Goal: Information Seeking & Learning: Learn about a topic

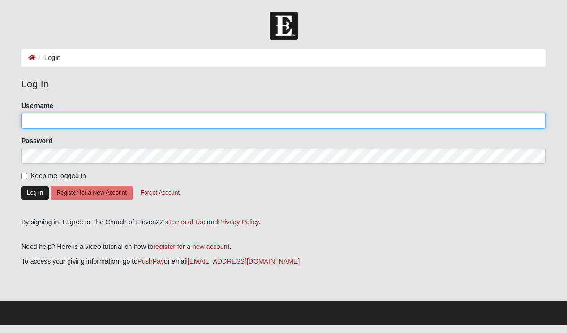
type input "[PERSON_NAME][EMAIL_ADDRESS][PERSON_NAME][DOMAIN_NAME]"
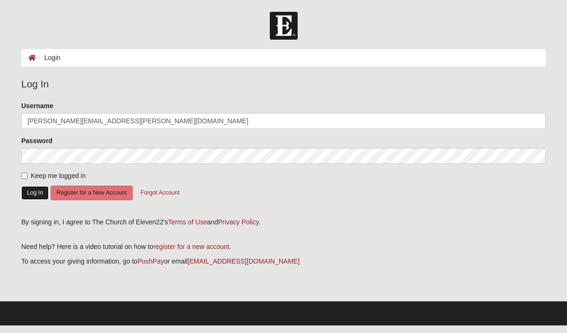
click at [41, 190] on button "Log In" at bounding box center [34, 193] width 27 height 14
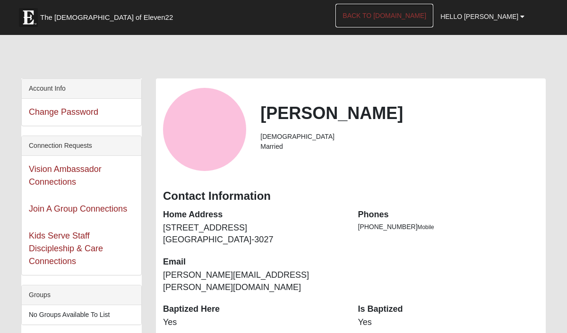
click at [419, 17] on link "Back to COE22.com" at bounding box center [384, 16] width 98 height 24
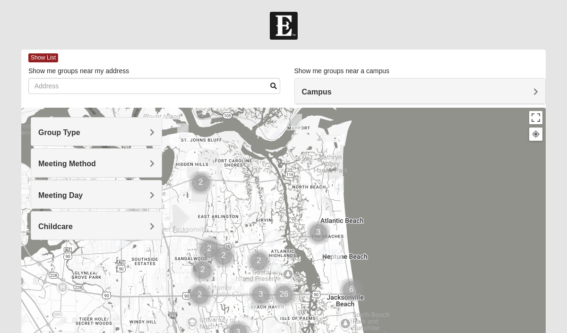
click at [332, 91] on span "Campus" at bounding box center [317, 92] width 30 height 8
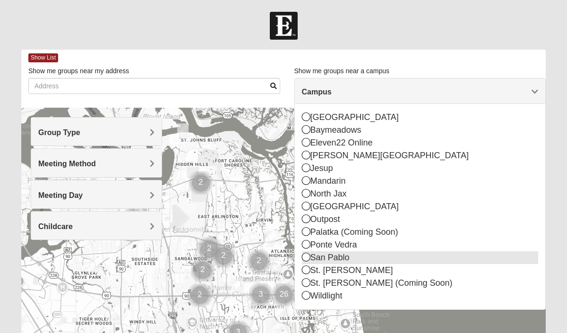
click at [304, 258] on icon at bounding box center [306, 257] width 9 height 9
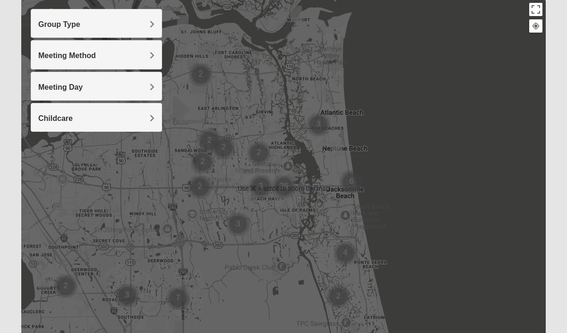
scroll to position [111, 0]
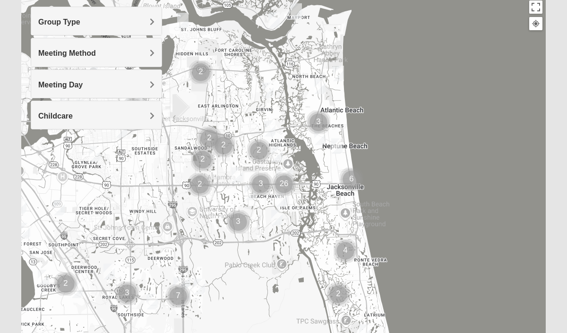
click at [80, 23] on span "Group Type" at bounding box center [59, 22] width 42 height 8
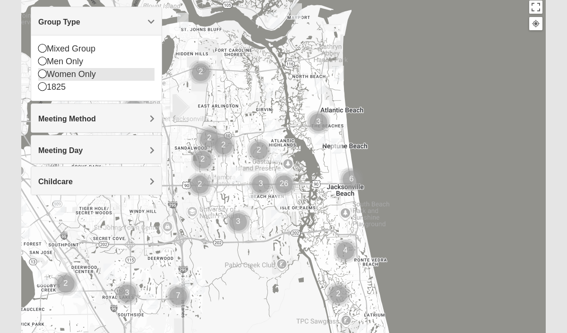
click at [41, 75] on icon at bounding box center [42, 73] width 9 height 9
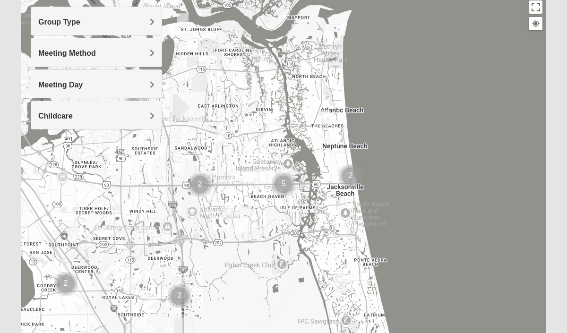
click at [323, 118] on img "Womens Foran 32233" at bounding box center [323, 118] width 11 height 16
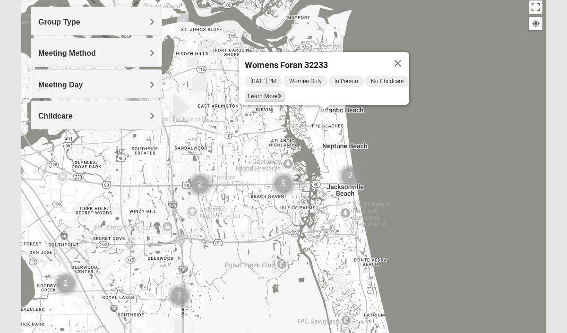
click at [259, 92] on span "Learn More" at bounding box center [265, 97] width 40 height 10
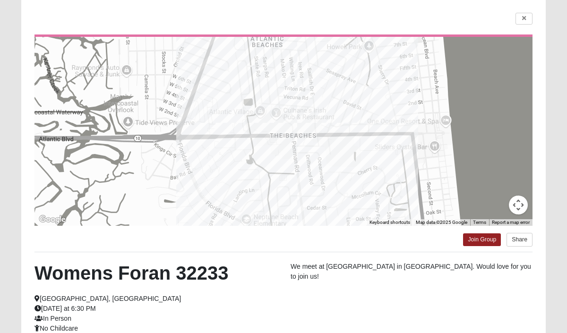
scroll to position [66, 0]
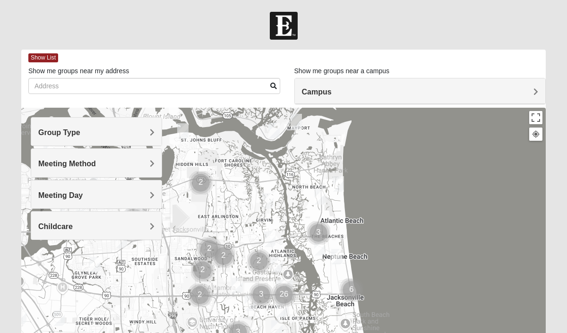
click at [332, 91] on span "Campus" at bounding box center [317, 92] width 30 height 8
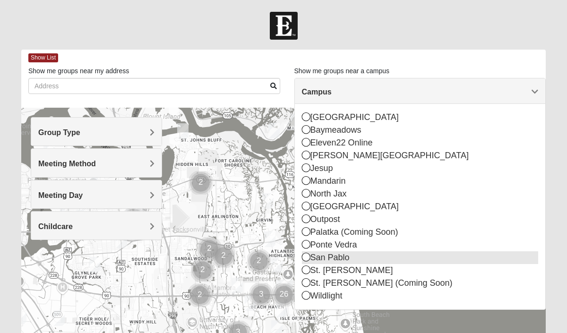
click at [303, 256] on icon at bounding box center [306, 257] width 9 height 9
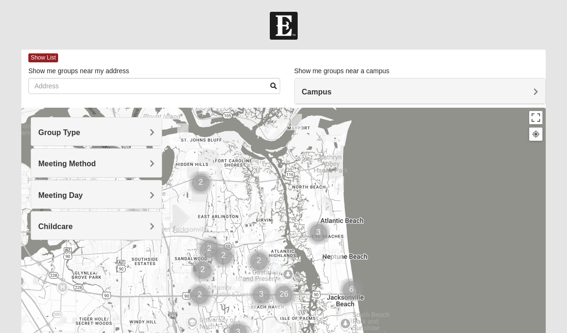
click at [80, 130] on span "Group Type" at bounding box center [59, 132] width 42 height 8
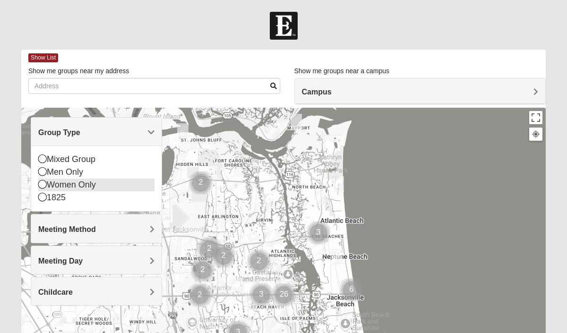
click at [43, 185] on icon at bounding box center [42, 184] width 9 height 9
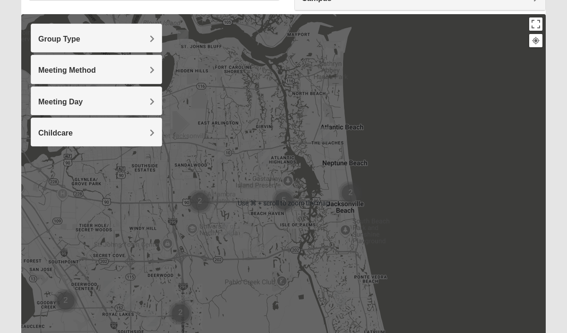
scroll to position [96, 0]
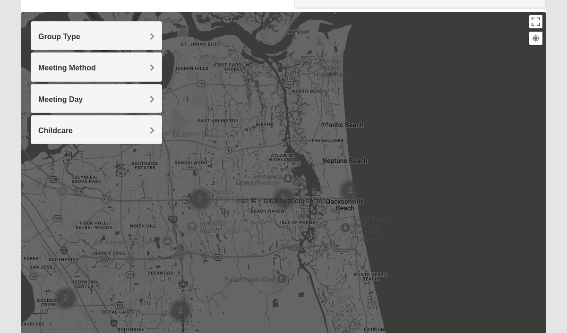
click at [408, 148] on div at bounding box center [283, 201] width 524 height 378
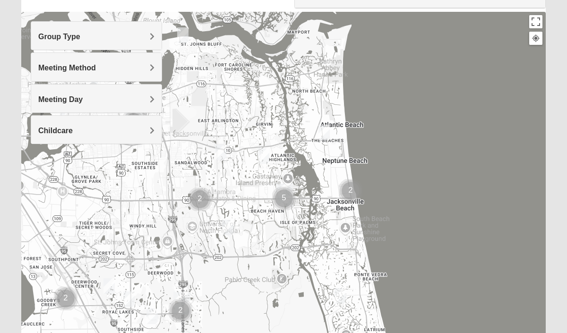
click at [284, 199] on img "Cluster of 5 groups" at bounding box center [284, 199] width 24 height 24
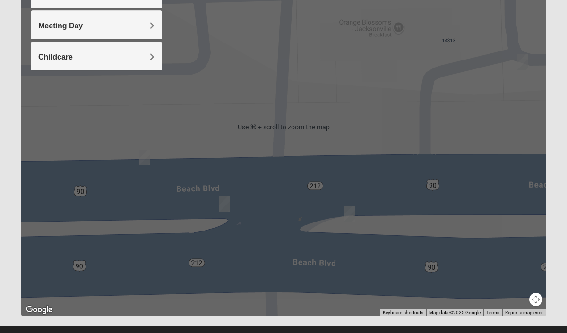
scroll to position [170, 0]
click at [350, 213] on img "On Campus Womens Manfredi 32250" at bounding box center [348, 213] width 11 height 16
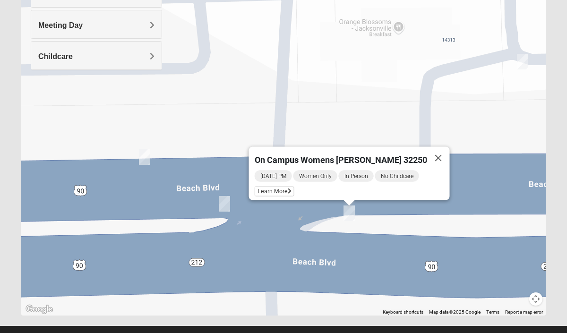
click at [228, 208] on img "Womens Wade 32250" at bounding box center [224, 204] width 11 height 16
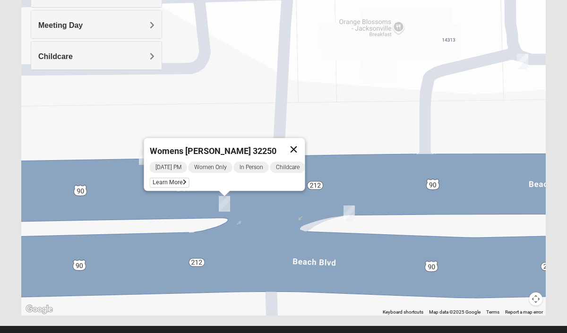
click at [302, 148] on button "Close" at bounding box center [293, 149] width 23 height 23
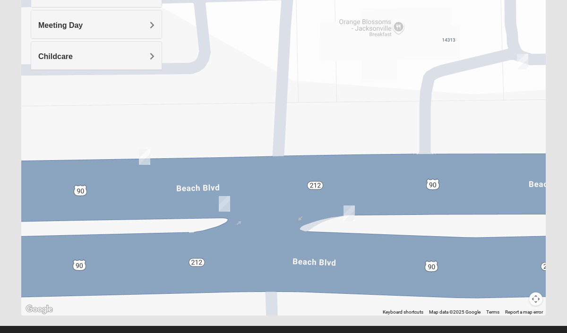
click at [142, 162] on img "On Campus Womens Smith 32250" at bounding box center [144, 157] width 11 height 16
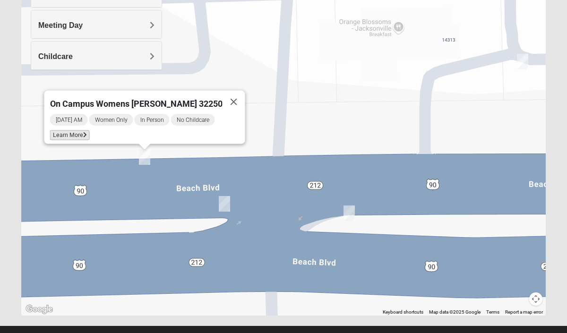
click at [87, 132] on icon at bounding box center [85, 135] width 4 height 6
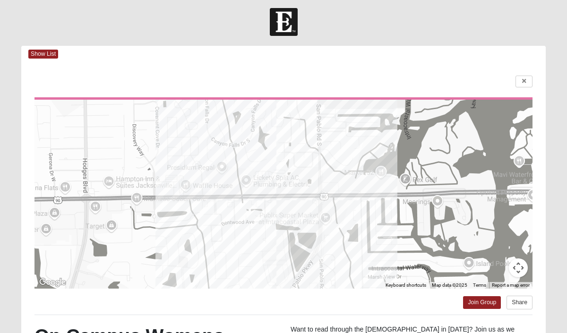
scroll to position [0, 0]
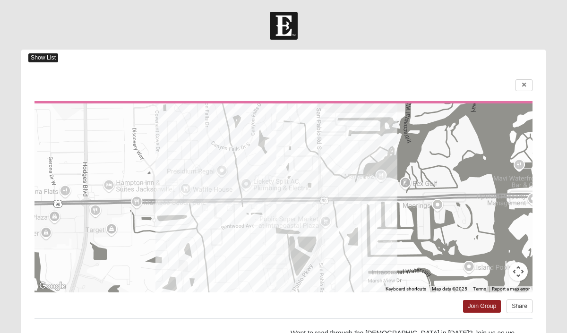
click at [51, 57] on span "Show List" at bounding box center [43, 57] width 30 height 9
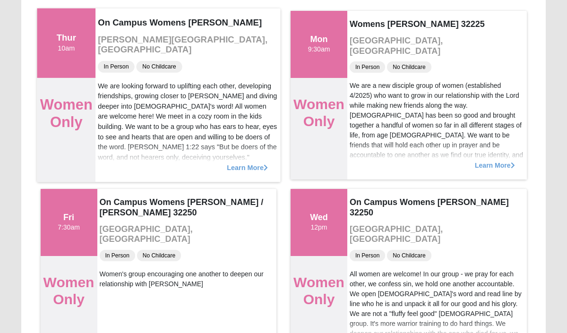
scroll to position [110, 0]
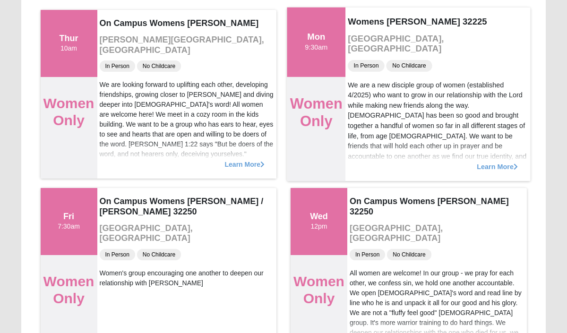
click at [491, 162] on span "Learn More" at bounding box center [497, 162] width 41 height 0
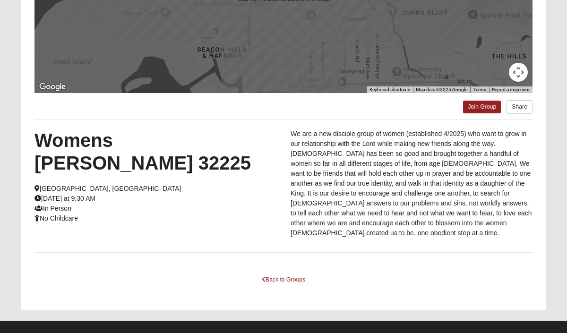
scroll to position [201, 0]
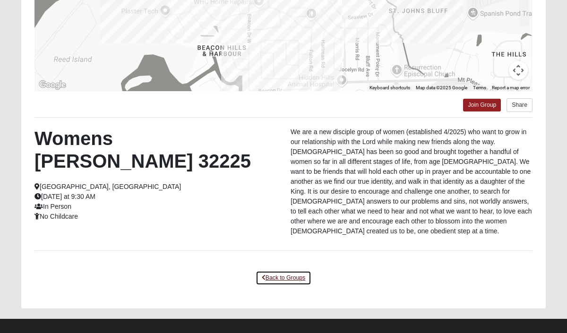
click at [290, 271] on link "Back to Groups" at bounding box center [284, 278] width 56 height 15
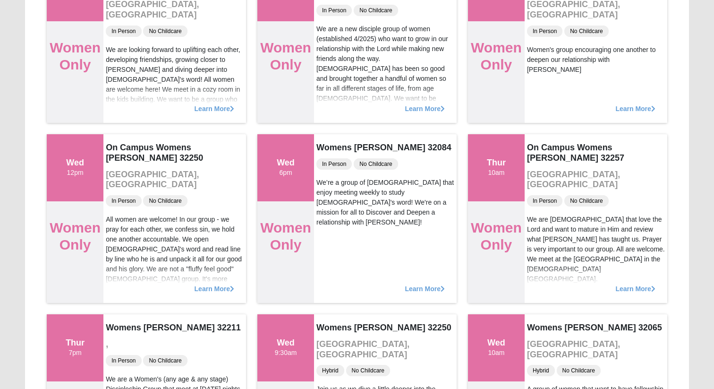
scroll to position [0, 0]
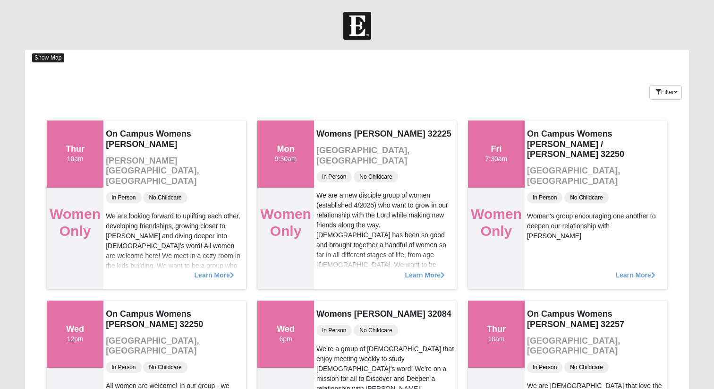
click at [43, 56] on span "Show Map" at bounding box center [48, 57] width 32 height 9
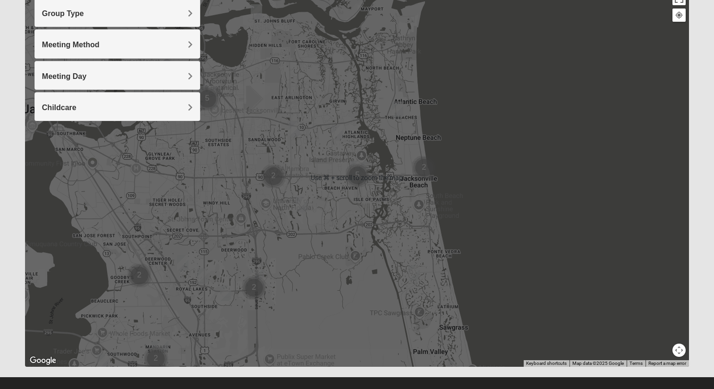
scroll to position [120, 0]
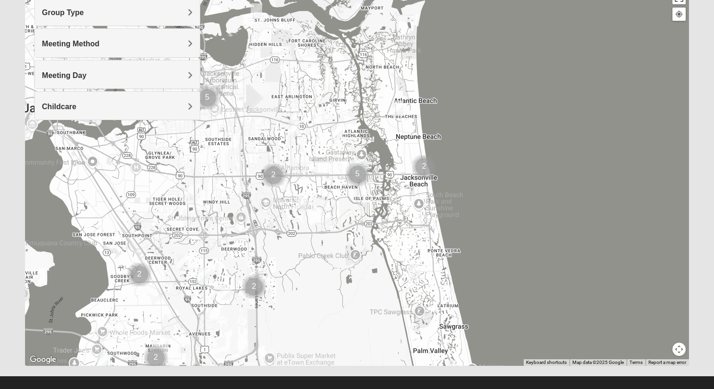
click at [412, 271] on img "Womens Paul 32082" at bounding box center [413, 272] width 11 height 16
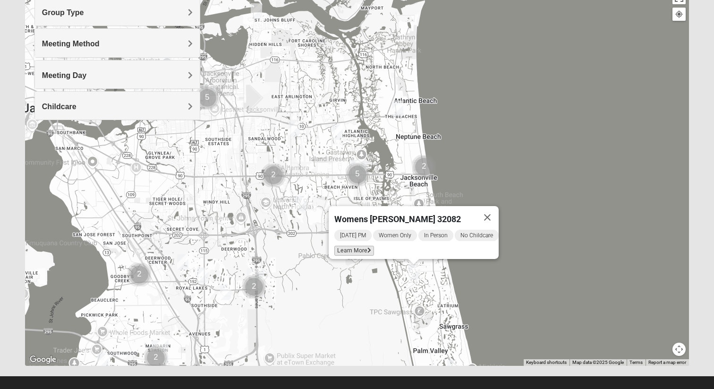
click at [359, 246] on span "Learn More" at bounding box center [354, 251] width 40 height 10
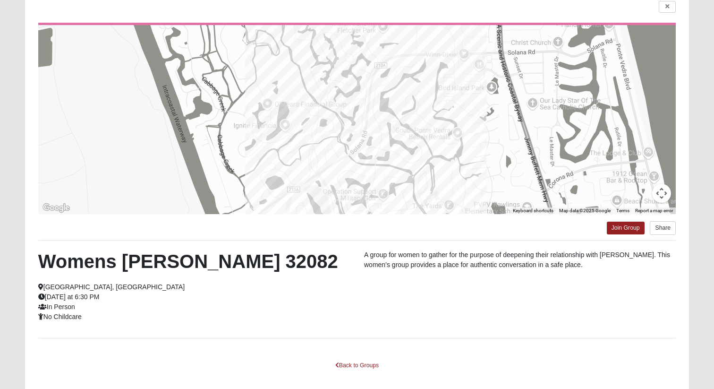
scroll to position [0, 0]
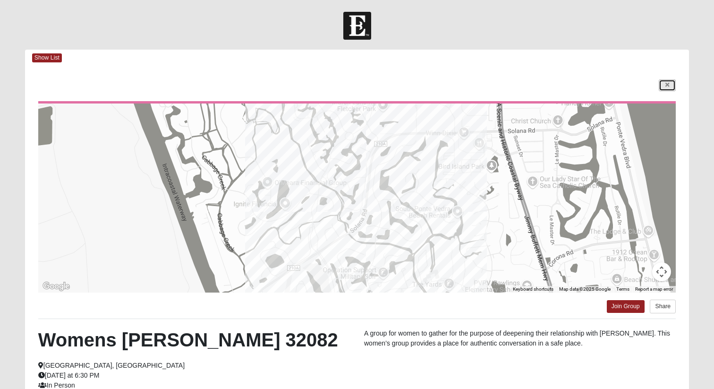
click at [566, 84] on icon at bounding box center [667, 85] width 4 height 6
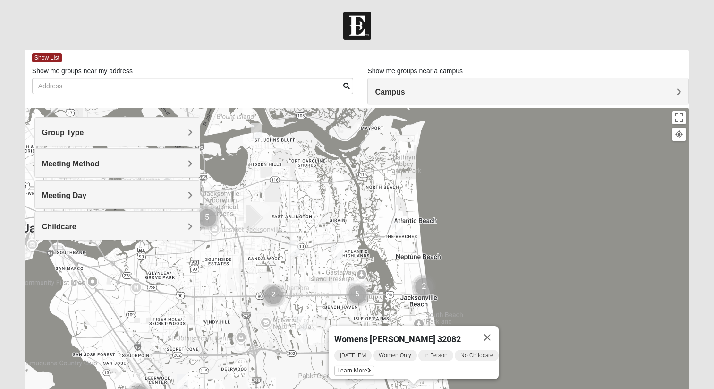
click at [422, 288] on img "Cluster of 2 groups" at bounding box center [424, 287] width 24 height 24
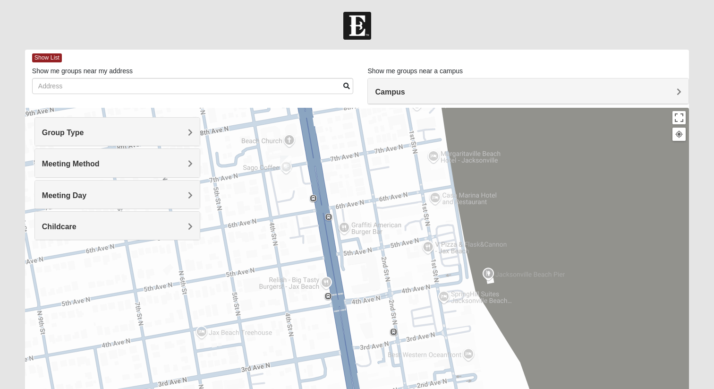
click at [287, 164] on img "Womens Clifton 32250" at bounding box center [285, 163] width 11 height 16
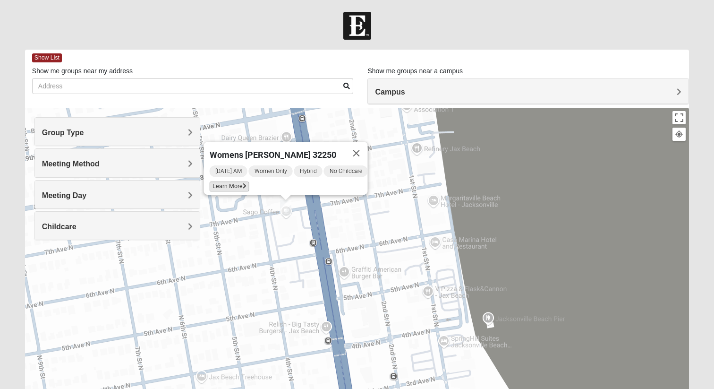
click at [231, 181] on span "Learn More" at bounding box center [229, 186] width 40 height 10
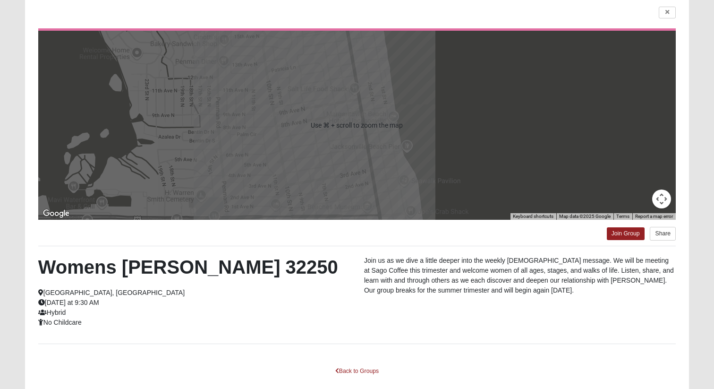
scroll to position [74, 0]
